Goal: Find specific page/section: Find specific page/section

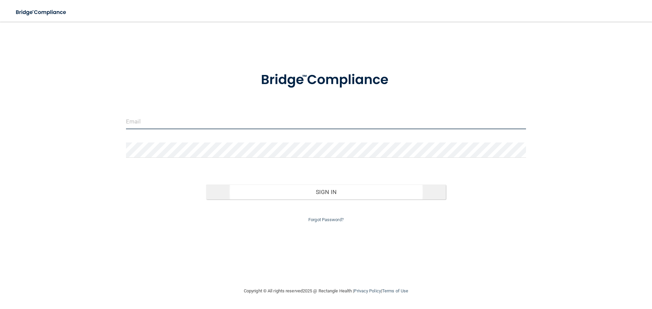
type input "[EMAIL_ADDRESS][DOMAIN_NAME]"
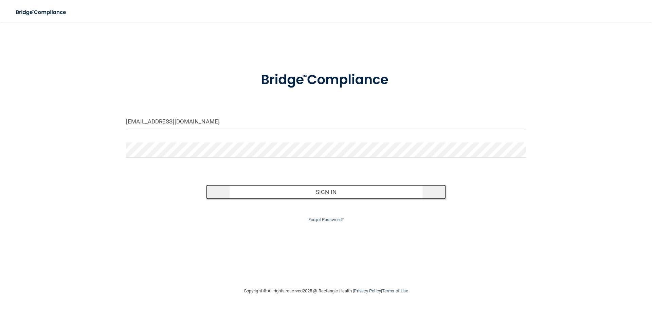
click at [267, 193] on button "Sign In" at bounding box center [326, 192] width 240 height 15
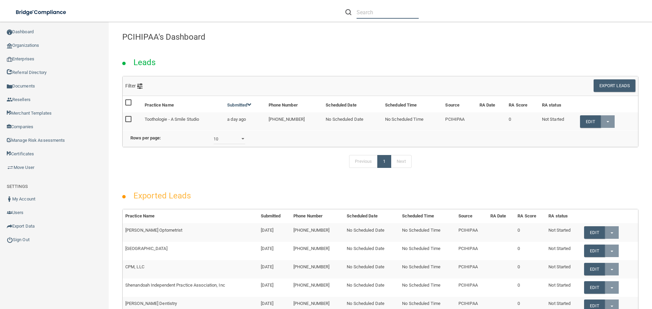
click at [376, 14] on input "text" at bounding box center [387, 12] width 62 height 13
paste input "[EMAIL_ADDRESS][DOMAIN_NAME]"
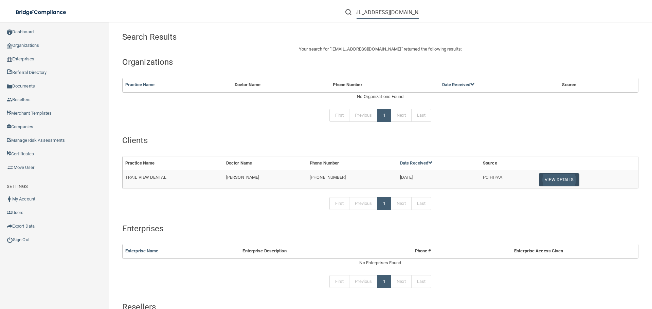
type input "[EMAIL_ADDRESS][DOMAIN_NAME]"
click at [555, 182] on button "View Details" at bounding box center [559, 179] width 40 height 13
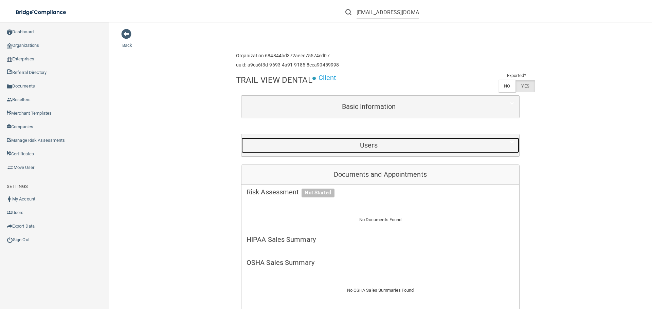
click at [382, 146] on h5 "Users" at bounding box center [368, 145] width 244 height 7
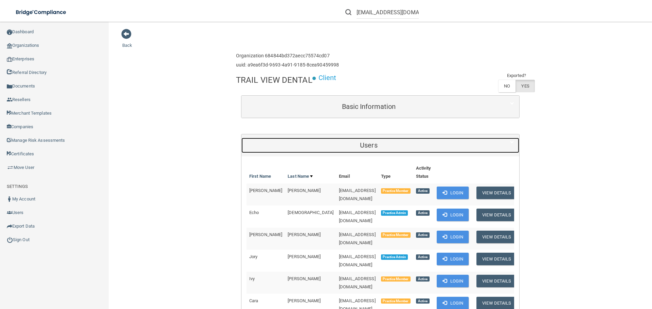
scroll to position [34, 0]
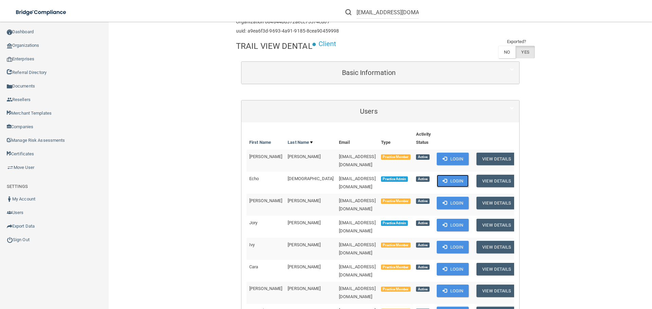
click at [446, 177] on button "Login" at bounding box center [452, 181] width 32 height 13
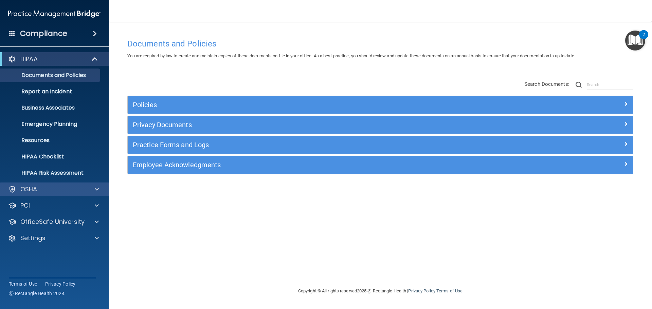
click at [77, 195] on div "OSHA" at bounding box center [54, 190] width 109 height 14
click at [98, 188] on span at bounding box center [97, 189] width 4 height 8
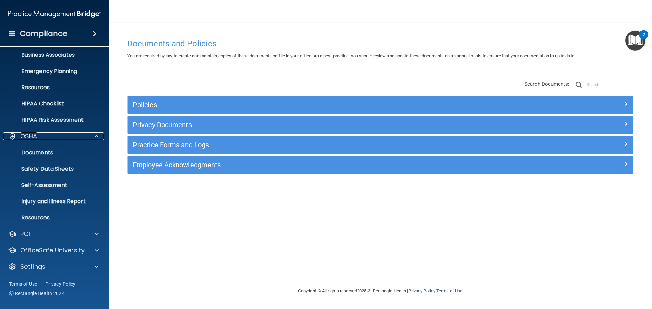
scroll to position [54, 0]
click at [60, 168] on p "Safety Data Sheets" at bounding box center [50, 168] width 93 height 7
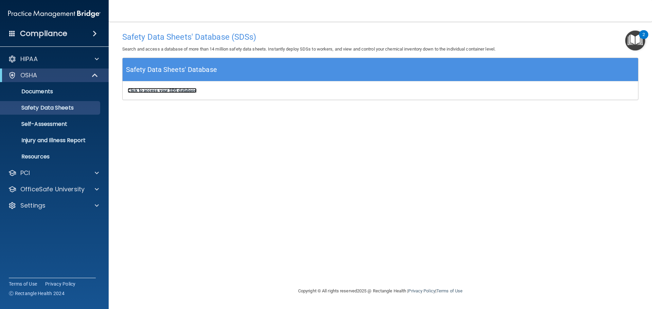
click at [189, 93] on b "Click to access your SDS database" at bounding box center [162, 90] width 69 height 5
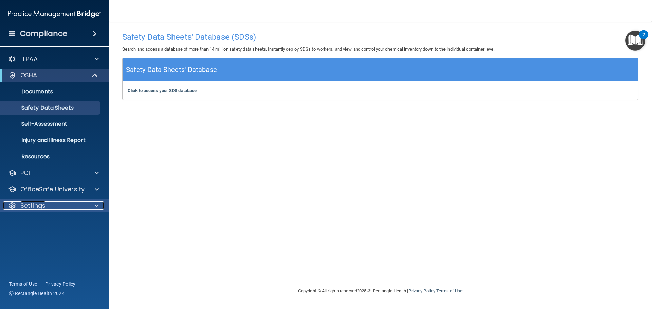
click at [71, 203] on div "Settings" at bounding box center [45, 206] width 84 height 8
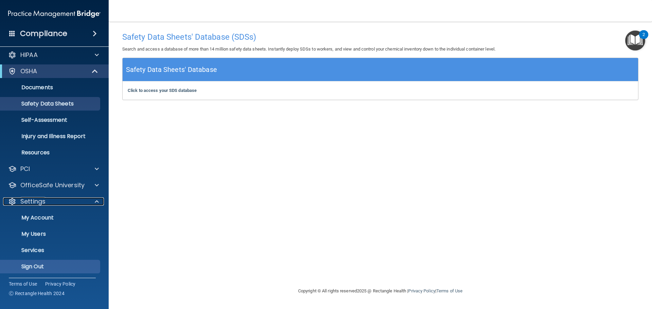
scroll to position [5, 0]
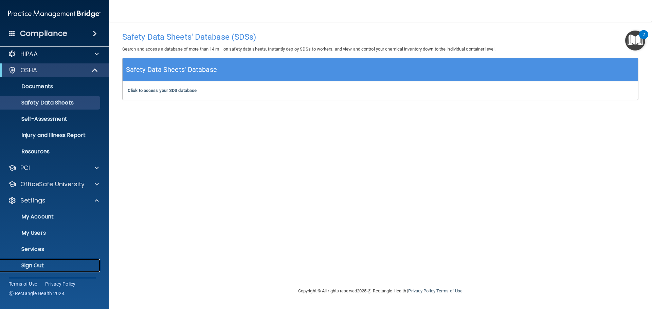
click at [58, 262] on p "Sign Out" at bounding box center [50, 265] width 93 height 7
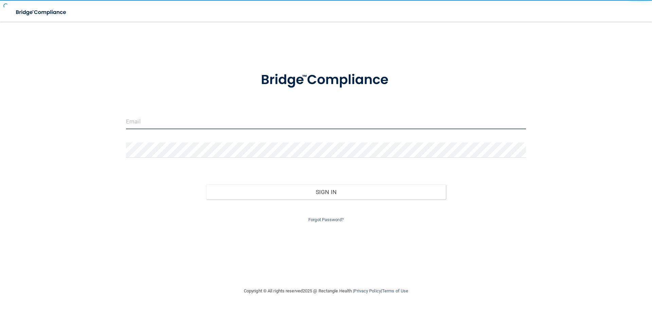
type input "[EMAIL_ADDRESS][DOMAIN_NAME]"
